Goal: Check status: Check status

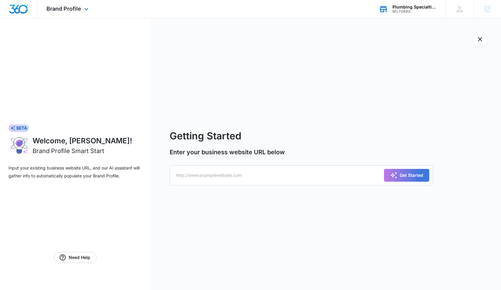
click at [403, 10] on div "M170890" at bounding box center [414, 11] width 44 height 4
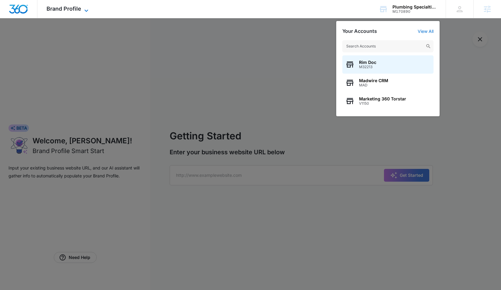
click at [75, 8] on span "Brand Profile" at bounding box center [63, 8] width 35 height 6
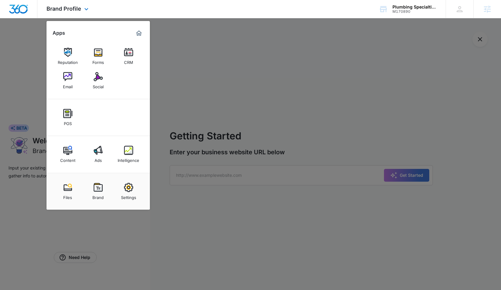
click at [131, 33] on div "Apps" at bounding box center [98, 33] width 91 height 10
click at [139, 34] on img "Marketing 360® Dashboard" at bounding box center [138, 32] width 7 height 7
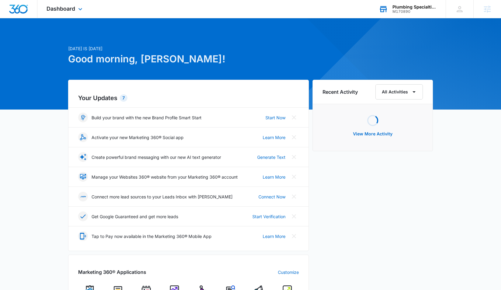
click at [423, 2] on div "Plumbing Specialties & More M170890 Your Accounts View All" at bounding box center [407, 9] width 76 height 18
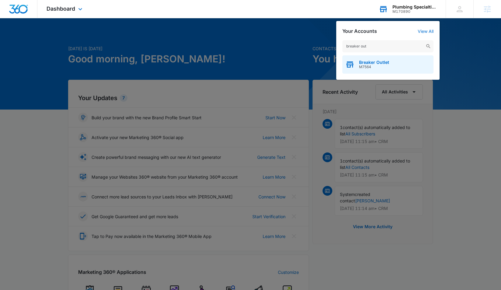
type input "breaker out"
click at [378, 61] on span "Breaker Outlet" at bounding box center [374, 62] width 30 height 5
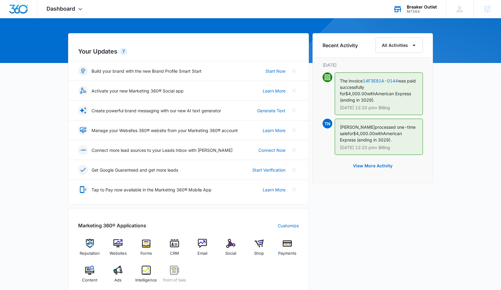
scroll to position [60, 0]
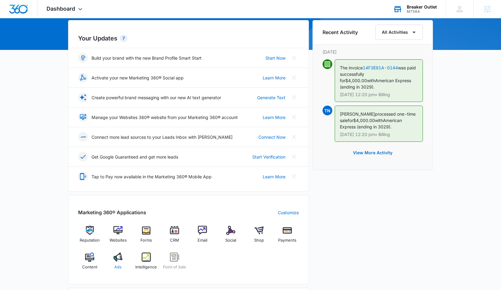
click at [116, 256] on img at bounding box center [117, 256] width 9 height 9
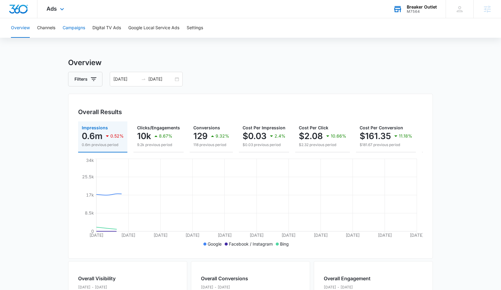
click at [75, 28] on button "Campaigns" at bounding box center [74, 27] width 22 height 19
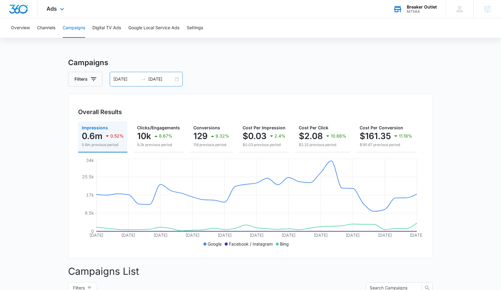
click at [123, 78] on input "[DATE]" at bounding box center [125, 79] width 25 height 7
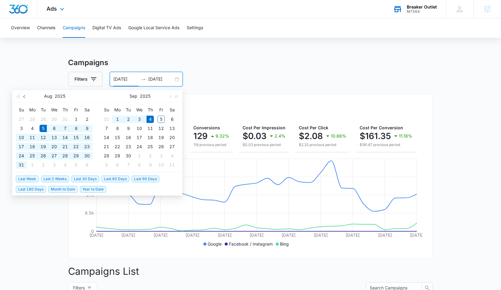
click at [25, 97] on span "button" at bounding box center [24, 96] width 3 height 3
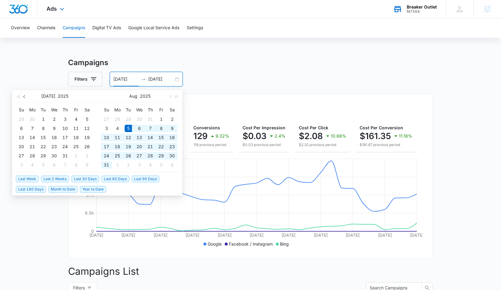
click at [25, 97] on span "button" at bounding box center [24, 96] width 3 height 3
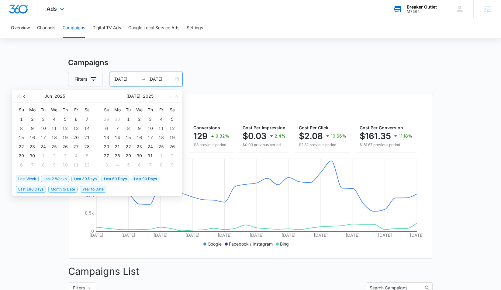
click at [25, 97] on span "button" at bounding box center [24, 96] width 3 height 3
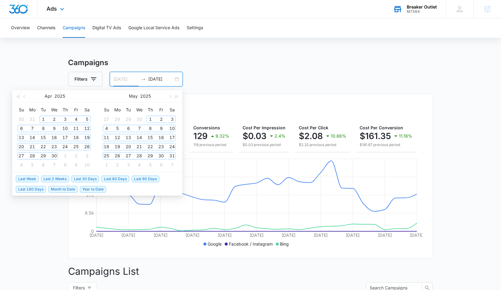
type input "[DATE]"
click at [39, 118] on td "1" at bounding box center [43, 119] width 11 height 9
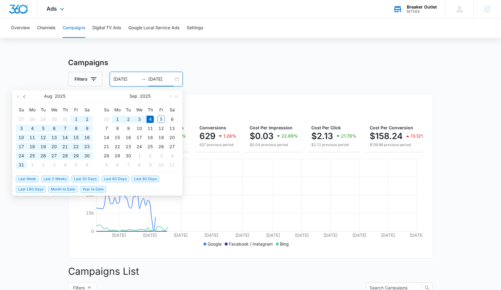
click at [23, 97] on button "button" at bounding box center [24, 96] width 7 height 12
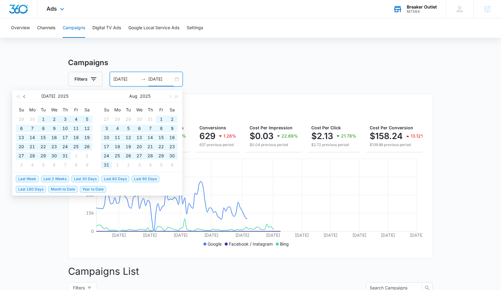
click at [23, 97] on button "button" at bounding box center [24, 96] width 7 height 12
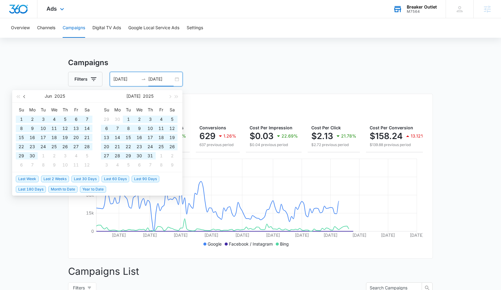
click at [23, 97] on button "button" at bounding box center [24, 96] width 7 height 12
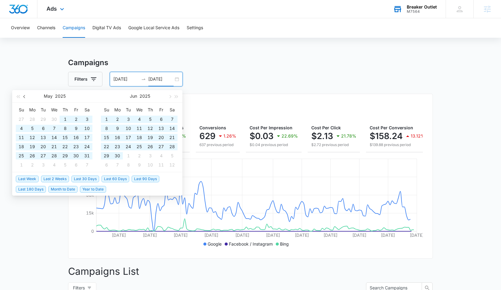
click at [23, 97] on button "button" at bounding box center [24, 96] width 7 height 12
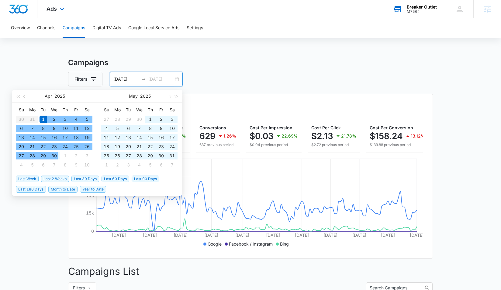
click at [54, 154] on div "30" at bounding box center [53, 155] width 7 height 7
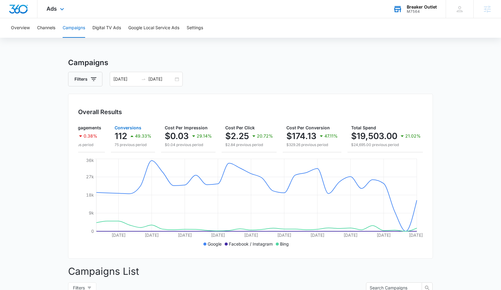
scroll to position [0, 78]
click at [163, 79] on input "[DATE]" at bounding box center [160, 79] width 25 height 7
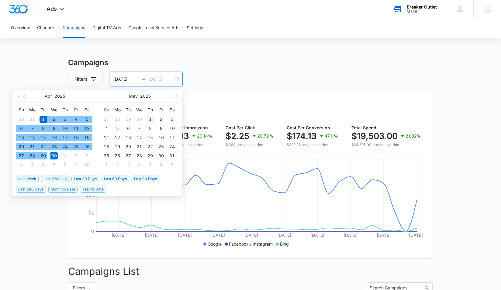
type input "[DATE]"
drag, startPoint x: 149, startPoint y: 118, endPoint x: 139, endPoint y: 132, distance: 16.9
click at [149, 118] on div "1" at bounding box center [149, 118] width 7 height 7
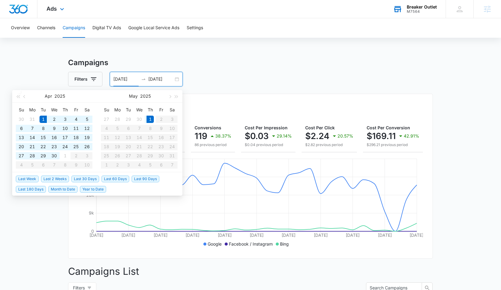
click at [130, 81] on input "[DATE]" at bounding box center [125, 79] width 25 height 7
type input "[DATE]"
click at [151, 120] on div "1" at bounding box center [149, 118] width 7 height 7
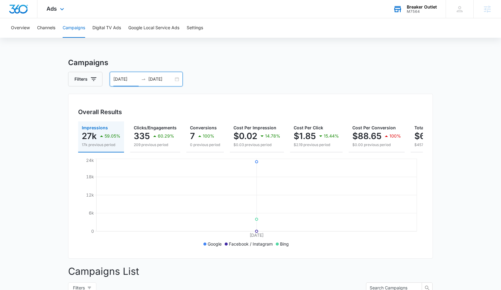
click at [155, 79] on input "[DATE]" at bounding box center [160, 79] width 25 height 7
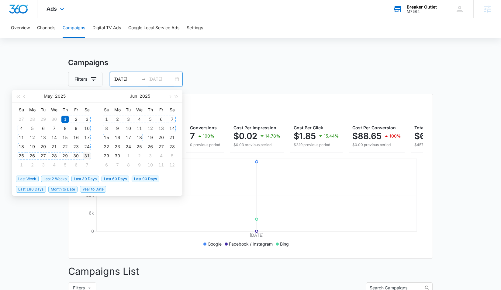
type input "[DATE]"
click at [86, 157] on div "31" at bounding box center [86, 155] width 7 height 7
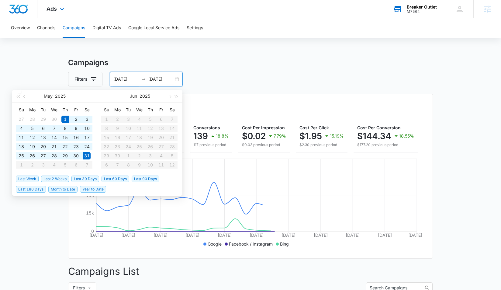
click at [248, 67] on h3 "Campaigns" at bounding box center [250, 62] width 365 height 11
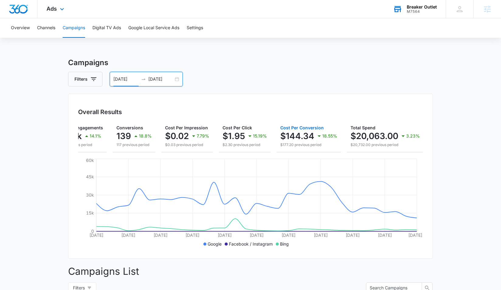
scroll to position [0, 76]
click at [178, 79] on div "[DATE] [DATE]" at bounding box center [146, 79] width 73 height 15
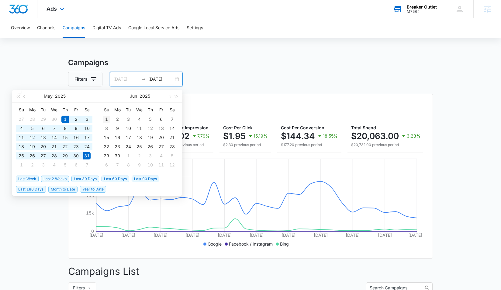
type input "[DATE]"
drag, startPoint x: 106, startPoint y: 118, endPoint x: 112, endPoint y: 135, distance: 18.6
click at [106, 118] on div "1" at bounding box center [106, 118] width 7 height 7
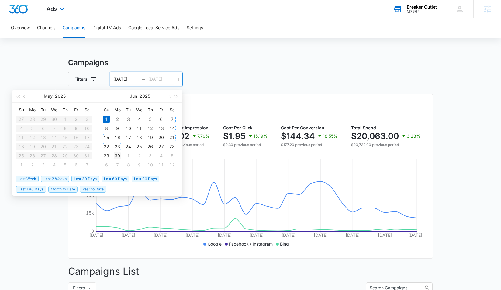
type input "[DATE]"
click at [117, 154] on div "30" at bounding box center [117, 155] width 7 height 7
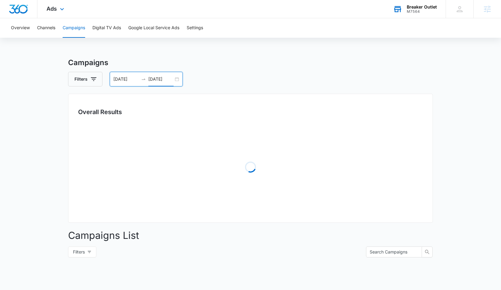
click at [210, 70] on div "Campaigns Filters [DATE] [DATE] Overall Results Loading Campaigns List Filters …" at bounding box center [250, 215] width 365 height 317
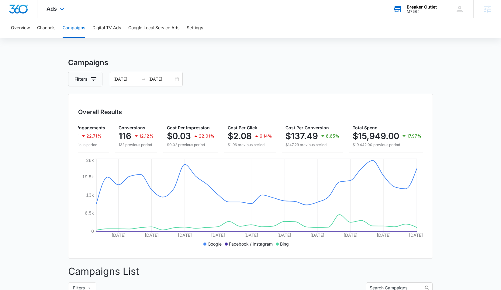
scroll to position [0, 77]
click at [178, 78] on div "[DATE] [DATE]" at bounding box center [146, 79] width 73 height 15
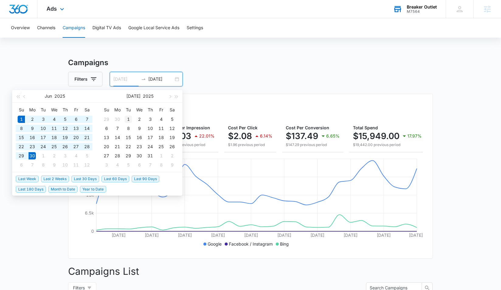
type input "[DATE]"
click at [128, 120] on div "1" at bounding box center [128, 118] width 7 height 7
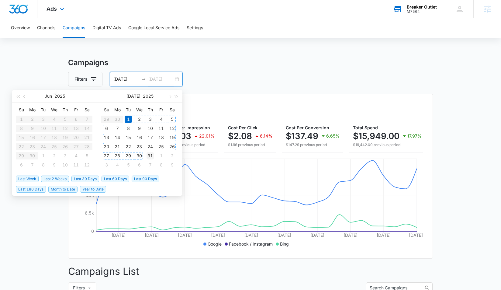
type input "[DATE]"
click at [150, 154] on div "31" at bounding box center [149, 155] width 7 height 7
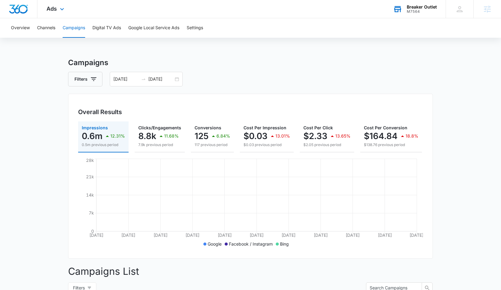
click at [222, 73] on div "Filters [DATE] [DATE]" at bounding box center [250, 79] width 365 height 15
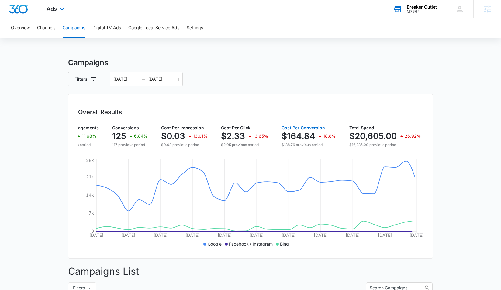
scroll to position [0, 82]
click at [174, 80] on div "[DATE] [DATE]" at bounding box center [146, 79] width 73 height 15
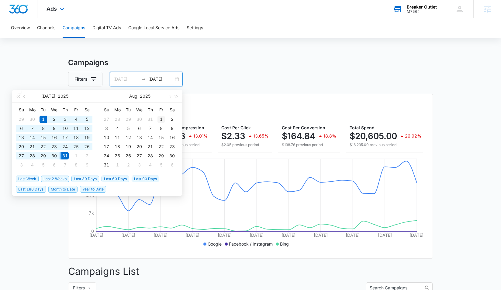
type input "[DATE]"
drag, startPoint x: 160, startPoint y: 118, endPoint x: 133, endPoint y: 139, distance: 34.0
click at [160, 119] on div "1" at bounding box center [160, 118] width 7 height 7
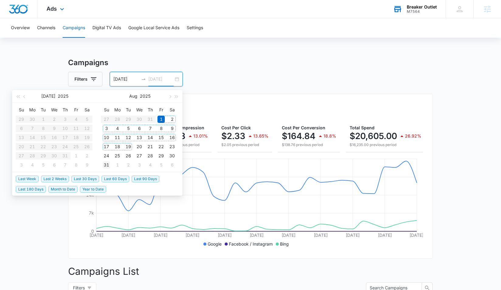
type input "[DATE]"
click at [109, 164] on div "31" at bounding box center [106, 164] width 7 height 7
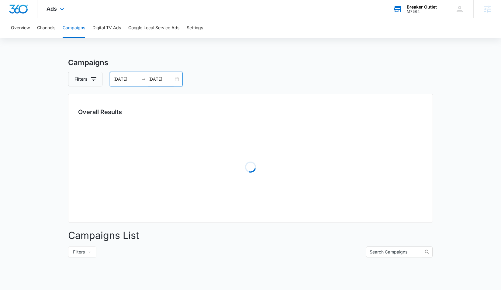
click at [244, 72] on div "Filters [DATE] [DATE]" at bounding box center [250, 79] width 365 height 15
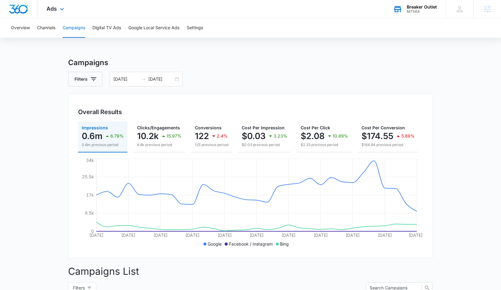
scroll to position [0, 0]
